Goal: Check status: Check status

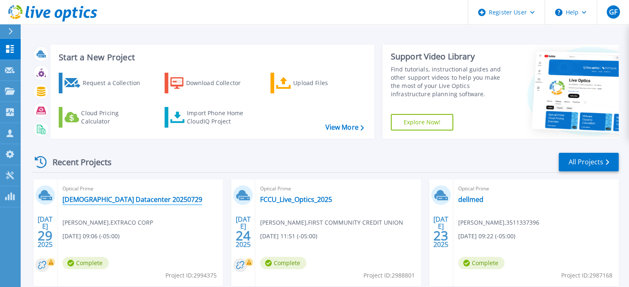
click at [96, 198] on link "[DEMOGRAPHIC_DATA] Datacenter 20250729" at bounding box center [132, 200] width 140 height 8
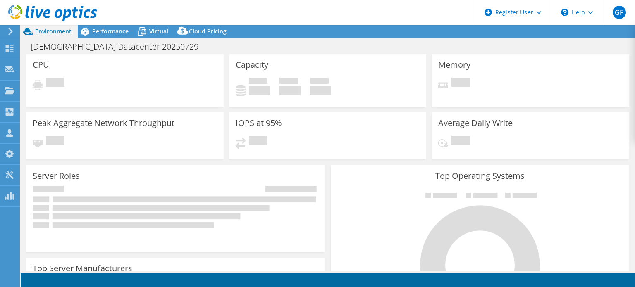
select select "USD"
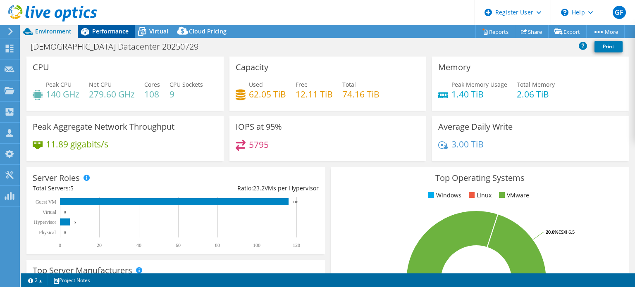
click at [115, 35] on div "Performance" at bounding box center [106, 31] width 57 height 13
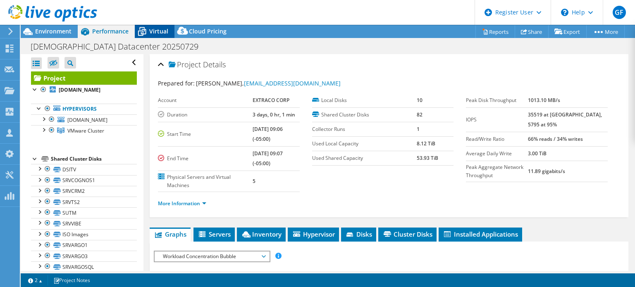
click at [153, 31] on span "Virtual" at bounding box center [158, 31] width 19 height 8
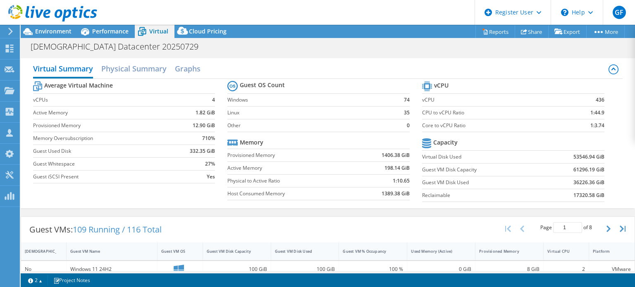
scroll to position [274, 0]
